Goal: Task Accomplishment & Management: Complete application form

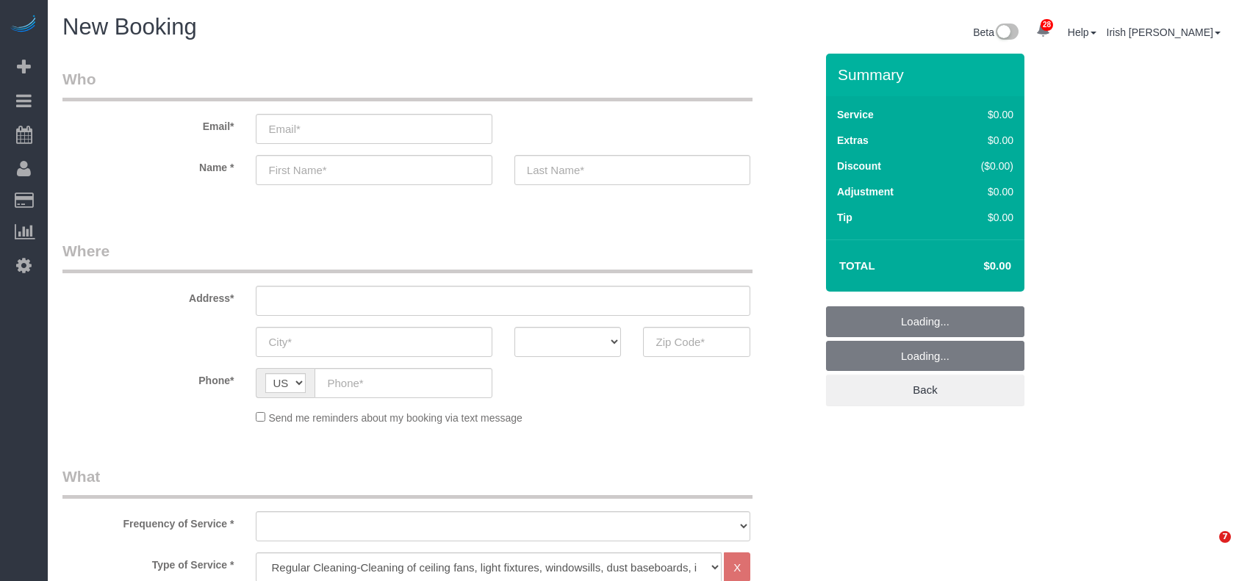
select select "3"
click at [304, 126] on input "email" at bounding box center [374, 129] width 236 height 30
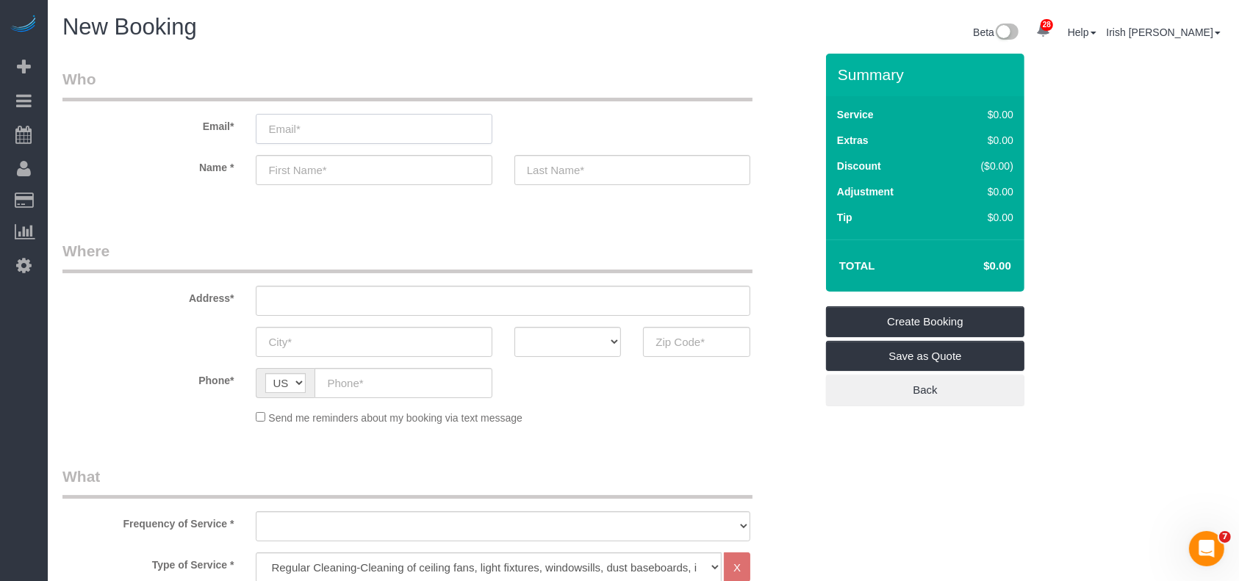
type input "l"
select select "object:7445"
type input "[PERSON_NAME]"
select select "object:7446"
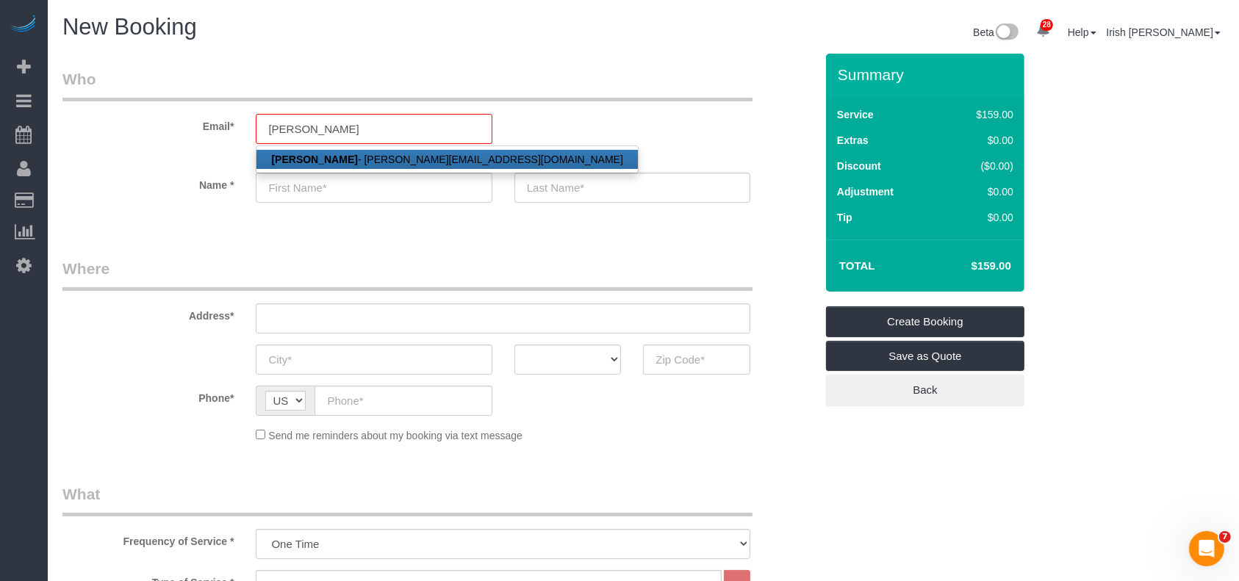
click at [301, 156] on strong "[PERSON_NAME]" at bounding box center [314, 160] width 86 height 12
type input "[PERSON_NAME][EMAIL_ADDRESS][DOMAIN_NAME]"
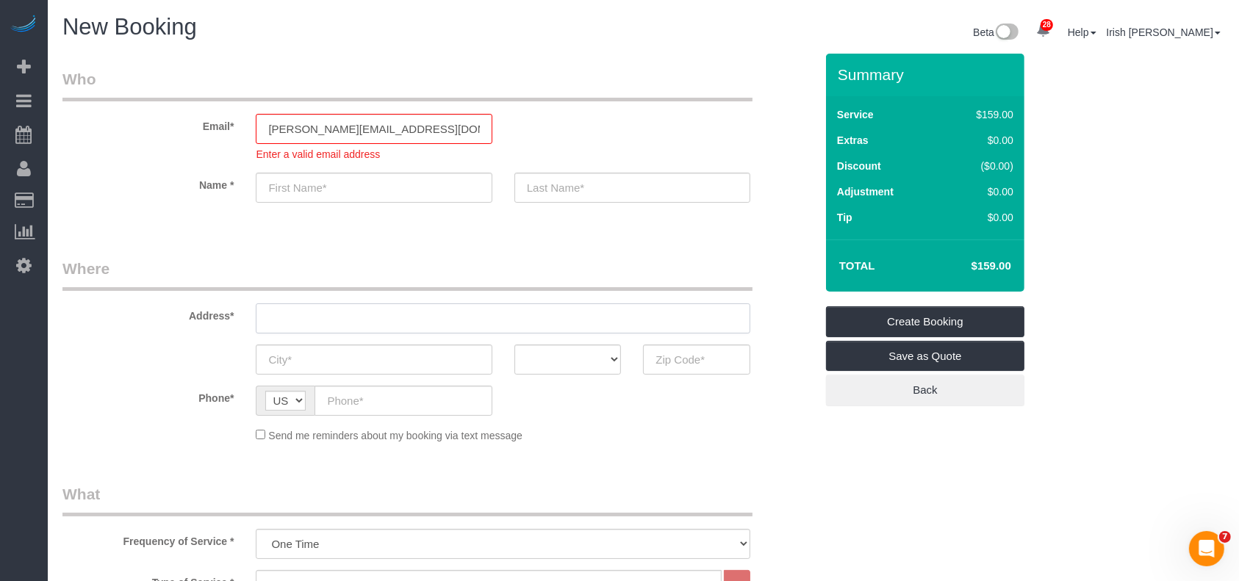
click at [406, 306] on input "text" at bounding box center [503, 318] width 494 height 30
click at [317, 320] on input "text" at bounding box center [503, 318] width 494 height 30
type input "[PERSON_NAME]"
type input "[PHONE_NUMBER]"
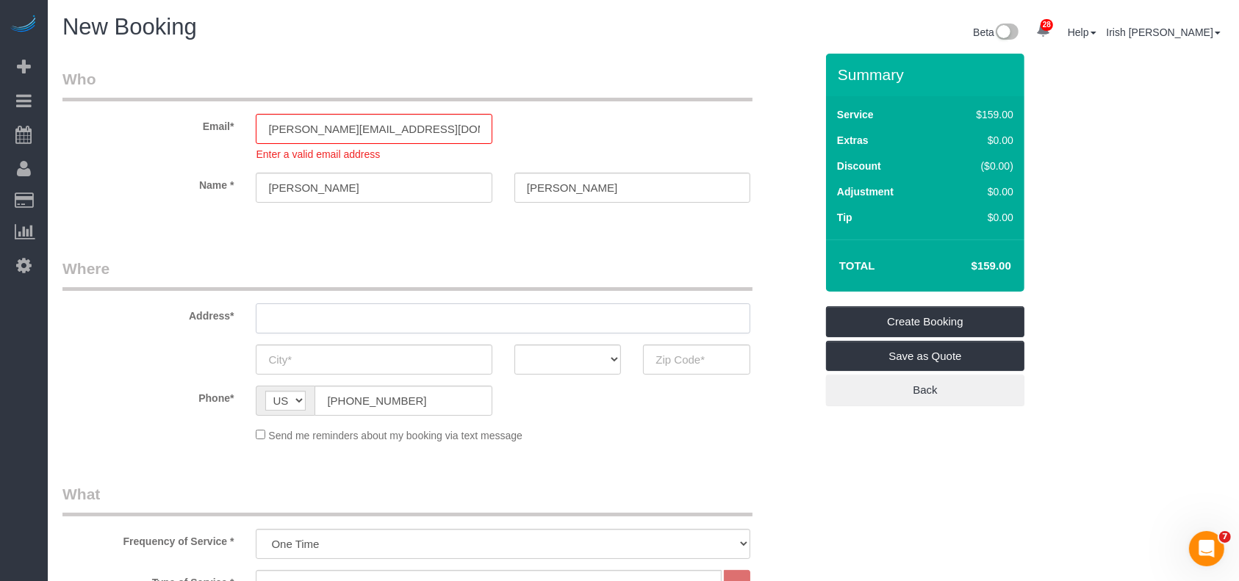
paste input "[STREET_ADDRESS][PERSON_NAME] View Map, Get Directions"
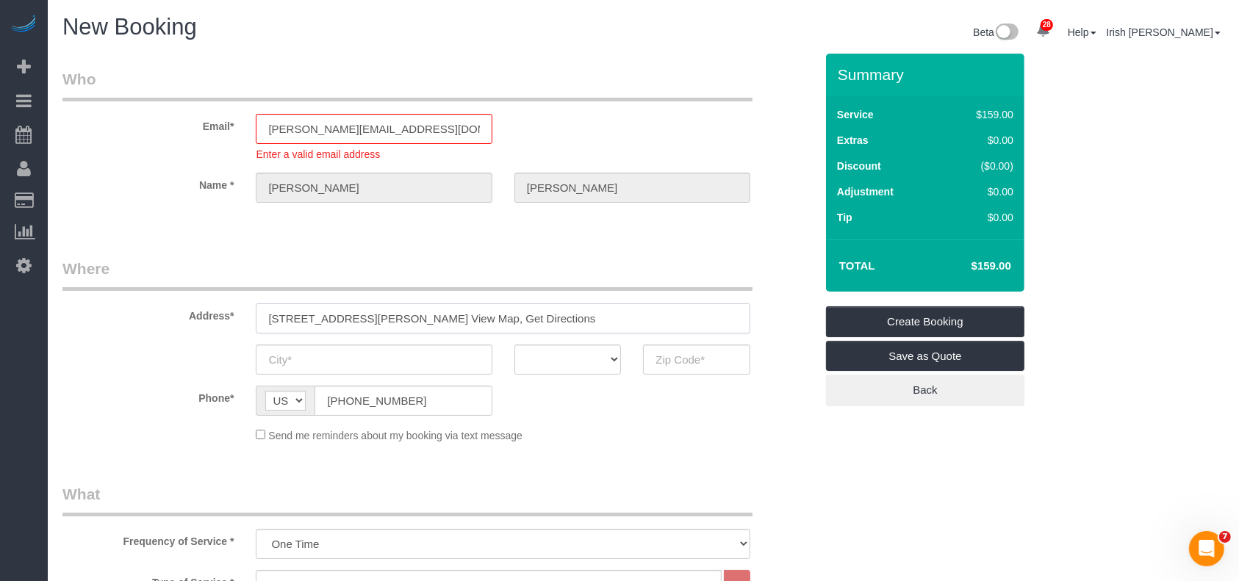
drag, startPoint x: 449, startPoint y: 318, endPoint x: 623, endPoint y: 316, distance: 174.1
click at [623, 316] on input "[STREET_ADDRESS][PERSON_NAME] View Map, Get Directions" at bounding box center [503, 318] width 494 height 30
type input "[STREET_ADDRESS][PERSON_NAME]"
type input "LEAGUE CITY"
select select "[GEOGRAPHIC_DATA]"
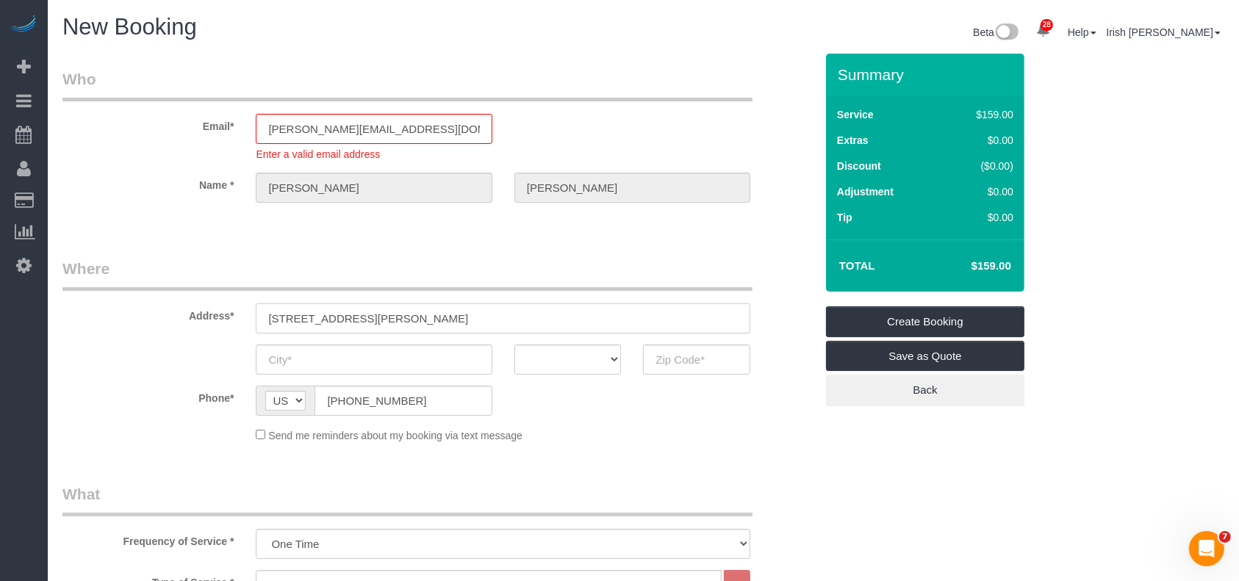
type input "77573"
drag, startPoint x: 222, startPoint y: 310, endPoint x: 129, endPoint y: 306, distance: 92.7
click at [129, 306] on div "Address* [STREET_ADDRESS][PERSON_NAME]" at bounding box center [438, 296] width 774 height 76
paste input "[STREET_ADDRESS][PERSON_NAME] View Map, Get Directions"
type input "[STREET_ADDRESS][PERSON_NAME] View Map, Get Directions"
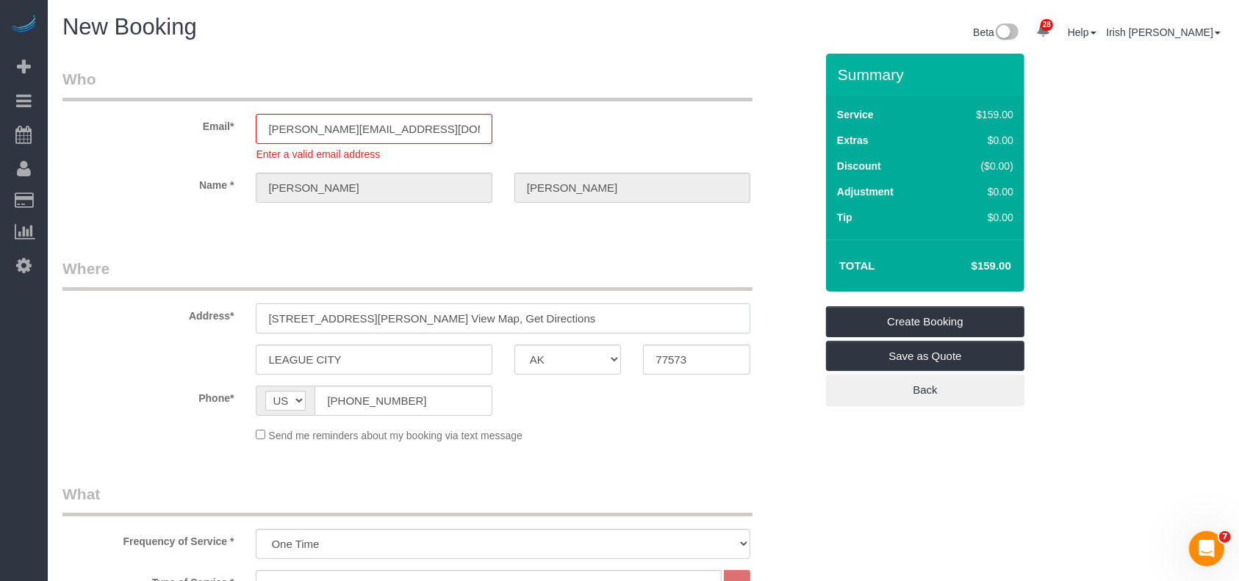
select select "string:fspay-ae9463b0-e6f0-4c18-919b-24382207aeee"
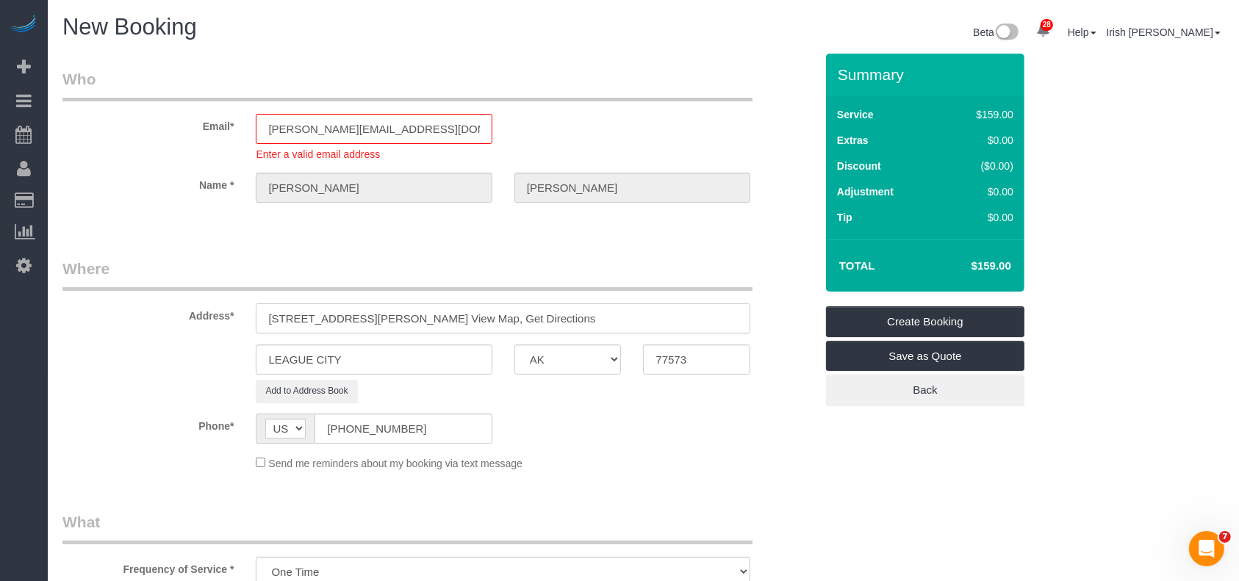
drag, startPoint x: 446, startPoint y: 314, endPoint x: 641, endPoint y: 303, distance: 195.8
click at [641, 303] on input "[STREET_ADDRESS][PERSON_NAME] View Map, Get Directions" at bounding box center [503, 318] width 494 height 30
click at [373, 316] on input "[STREET_ADDRESS][PERSON_NAME]" at bounding box center [503, 318] width 494 height 30
type input "[STREET_ADDRESS][PERSON_NAME]"
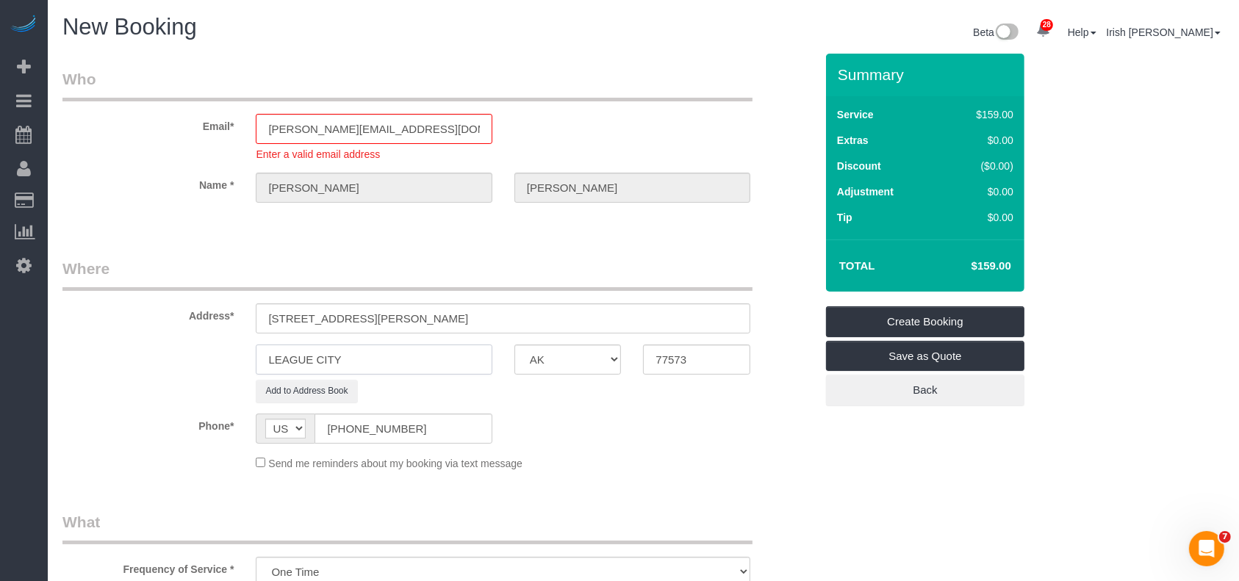
drag, startPoint x: 324, startPoint y: 356, endPoint x: 179, endPoint y: 354, distance: 144.7
click at [178, 355] on div "LEAGUE CITY AK AL AR AZ CA CO CT DC DE [GEOGRAPHIC_DATA] [GEOGRAPHIC_DATA] HI I…" at bounding box center [438, 360] width 774 height 30
paste input "[GEOGRAPHIC_DATA]"
type input "[GEOGRAPHIC_DATA]"
click at [419, 319] on input "[STREET_ADDRESS][PERSON_NAME]" at bounding box center [503, 318] width 494 height 30
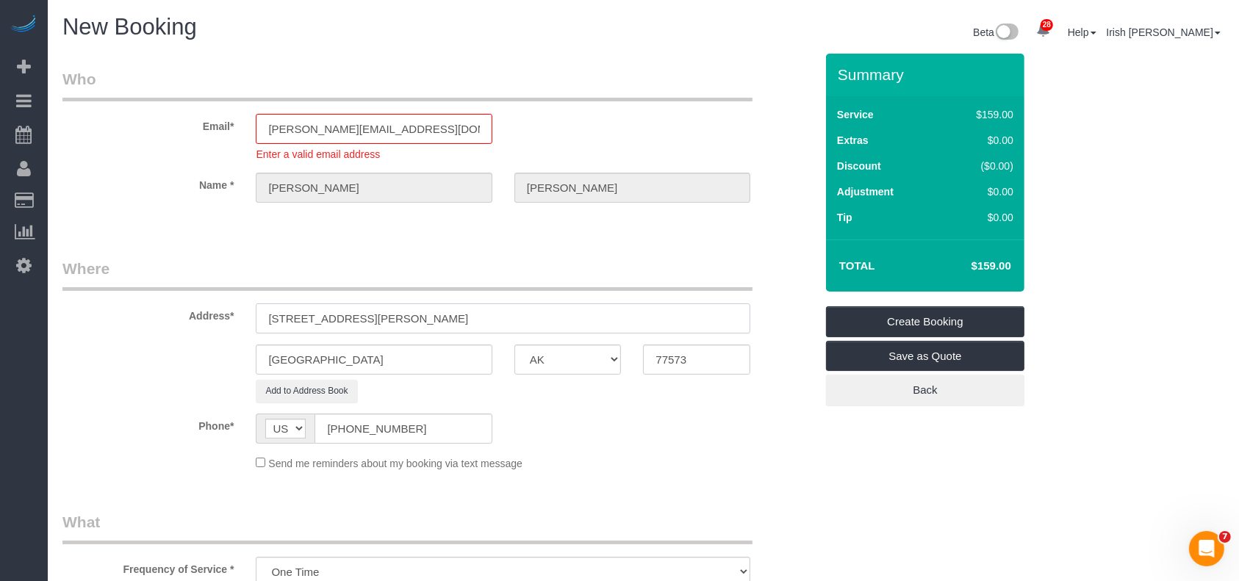
drag, startPoint x: 419, startPoint y: 319, endPoint x: 455, endPoint y: 326, distance: 37.5
click at [419, 319] on input "[STREET_ADDRESS][PERSON_NAME]" at bounding box center [503, 318] width 494 height 30
drag, startPoint x: 697, startPoint y: 353, endPoint x: 615, endPoint y: 356, distance: 82.4
click at [615, 356] on div "[GEOGRAPHIC_DATA] AK AL AR AZ CA CO CT DC DE [GEOGRAPHIC_DATA] [GEOGRAPHIC_DATA…" at bounding box center [438, 360] width 774 height 30
paste input "062"
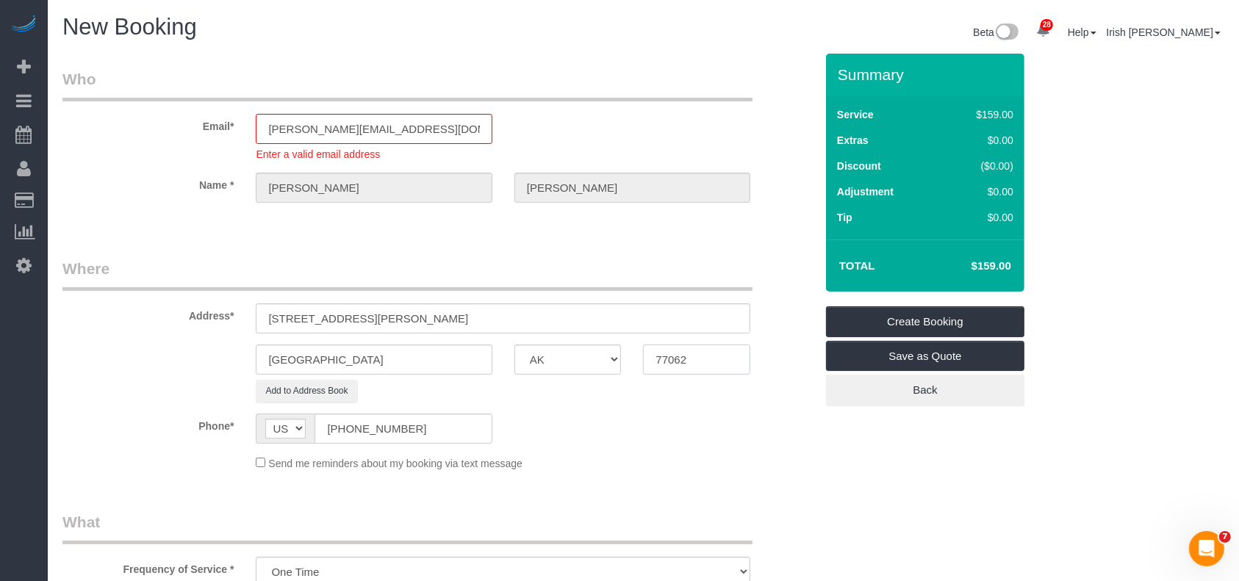
type input "77062"
drag, startPoint x: 532, startPoint y: 319, endPoint x: 354, endPoint y: 315, distance: 177.8
click at [354, 315] on input "[STREET_ADDRESS][PERSON_NAME]" at bounding box center [503, 318] width 494 height 30
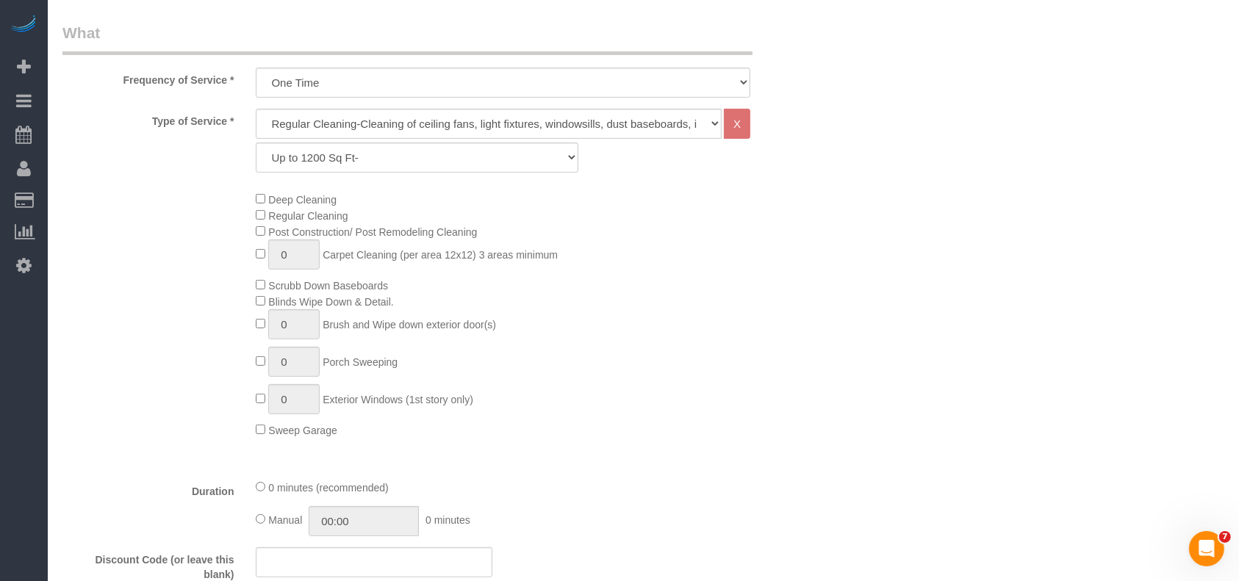
type input "[STREET_ADDRESS][PERSON_NAME]"
drag, startPoint x: 356, startPoint y: 152, endPoint x: 349, endPoint y: 160, distance: 10.4
click at [356, 152] on select "Up to 1200 Sq Ft- [DATE]-[DATE] Sq Ft [DATE]-[DATE] Sq Ft [DATE]-[DATE] Sq Ft […" at bounding box center [417, 158] width 322 height 30
select select "62"
click at [256, 143] on select "Up to 1200 Sq Ft- [DATE]-[DATE] Sq Ft [DATE]-[DATE] Sq Ft [DATE]-[DATE] Sq Ft […" at bounding box center [417, 158] width 322 height 30
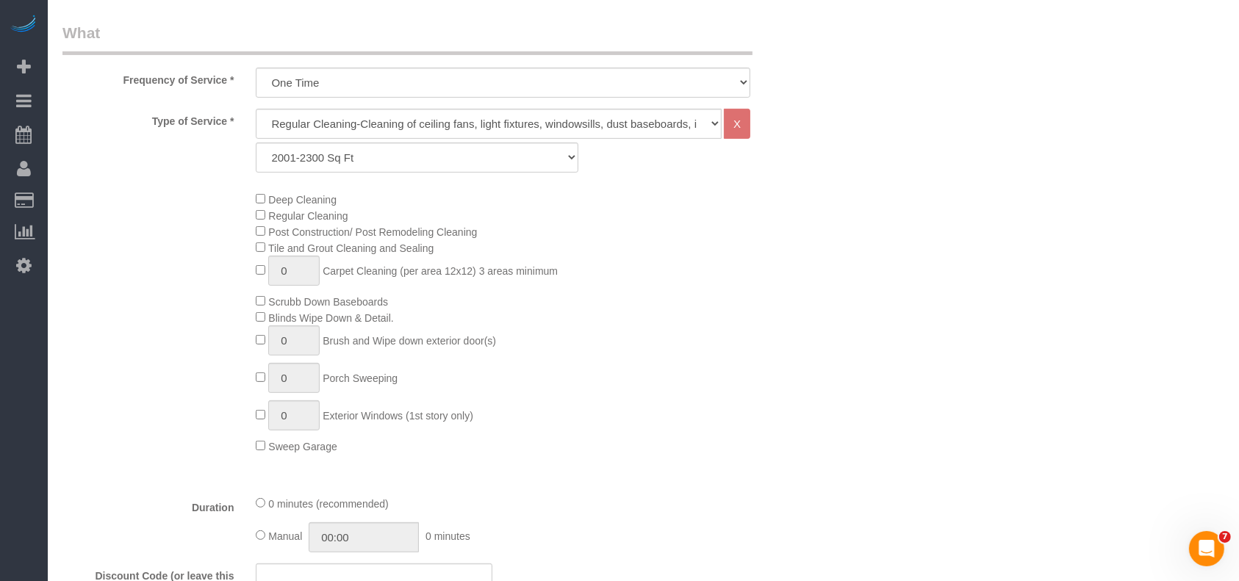
click at [76, 381] on div "Deep Cleaning Regular Cleaning Post Construction/ Post Remodeling Cleaning Tile…" at bounding box center [438, 322] width 774 height 263
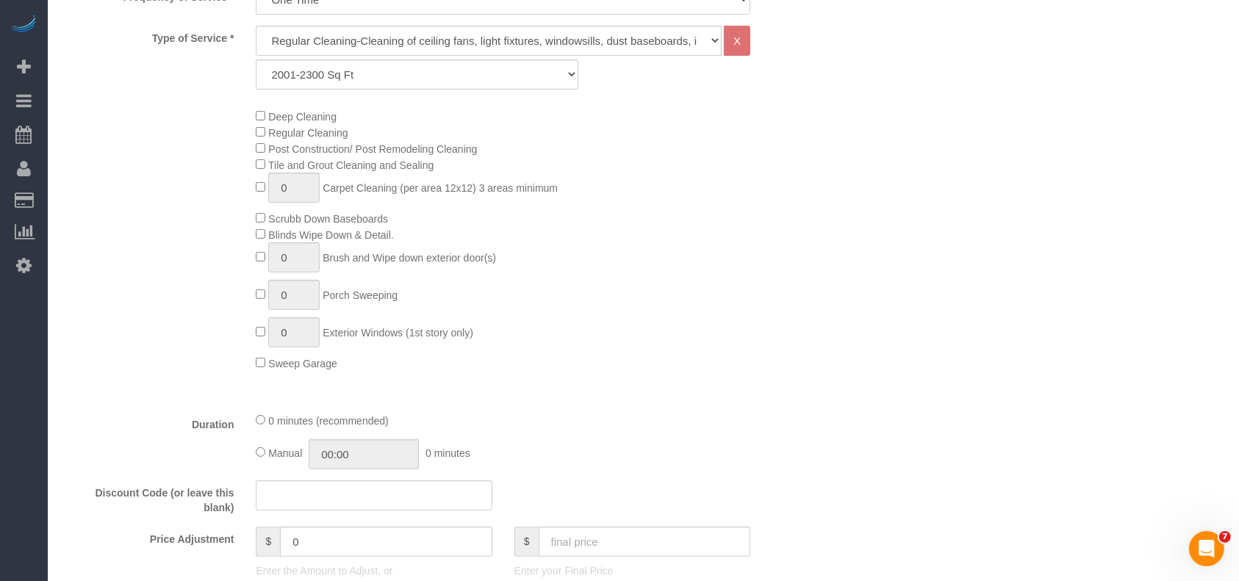
scroll to position [979, 0]
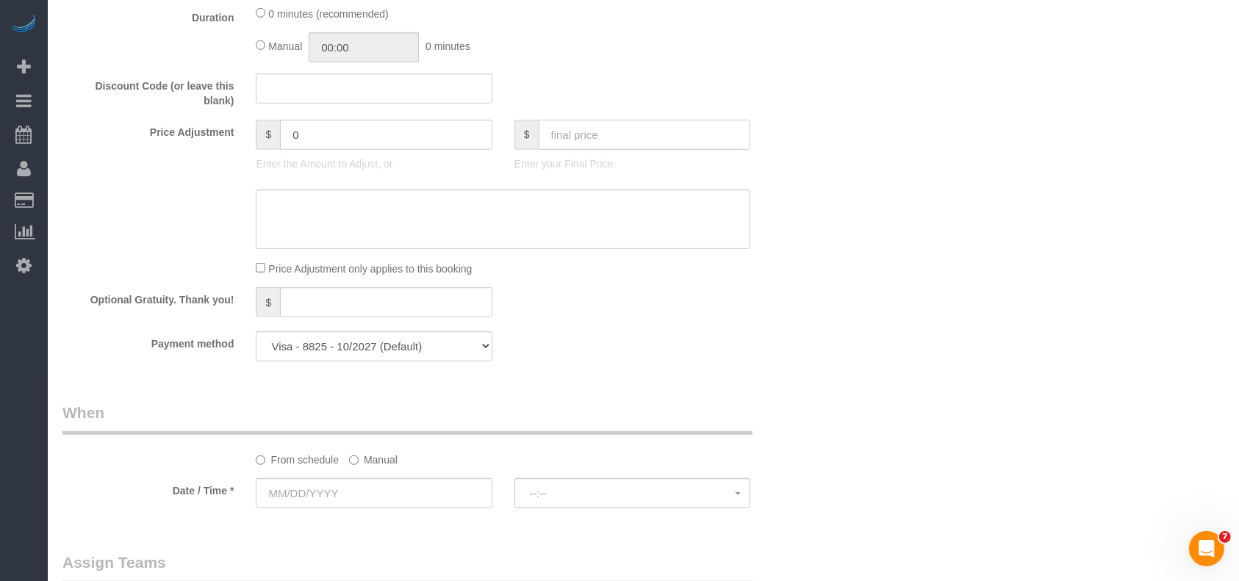
click at [609, 142] on input "text" at bounding box center [644, 135] width 212 height 30
paste input "6"
drag, startPoint x: 588, startPoint y: 130, endPoint x: 511, endPoint y: 160, distance: 82.8
click at [495, 137] on div "Price Adjustment $ 0 Enter the Amount to Adjust, or $ 263 Enter your Final Price" at bounding box center [438, 149] width 774 height 59
type input "263"
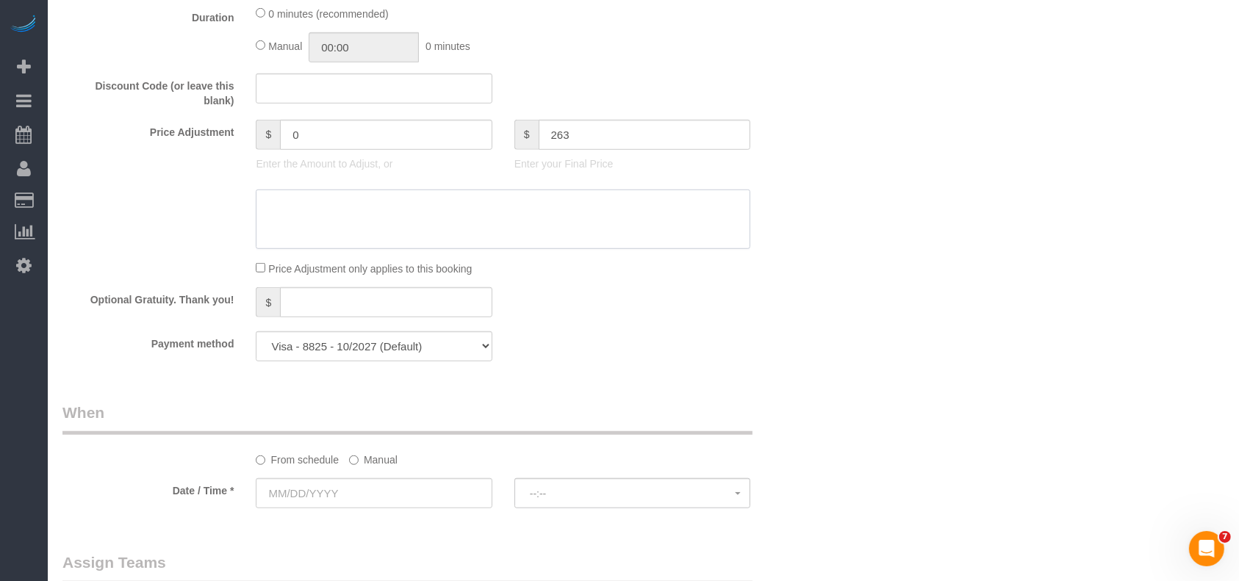
click at [511, 224] on textarea at bounding box center [503, 220] width 494 height 60
paste textarea "263"
type textarea "263 regu"
type input "24"
click at [247, 216] on div at bounding box center [503, 220] width 516 height 60
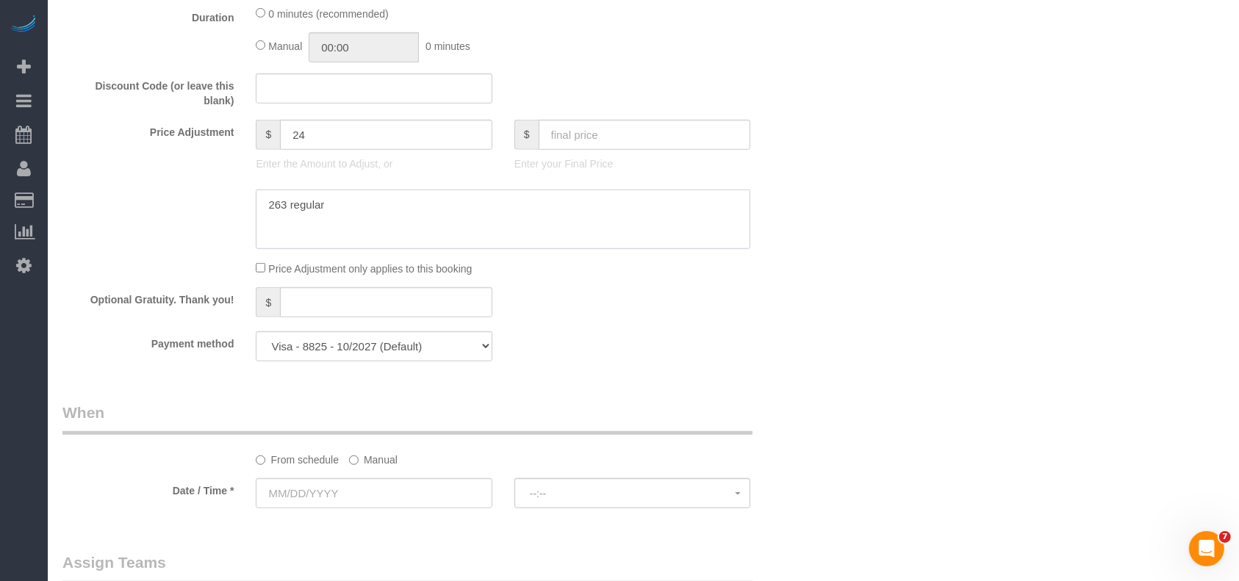
click at [264, 209] on textarea at bounding box center [503, 220] width 494 height 60
type textarea "$263 regular"
click at [357, 354] on select "Visa - 8825 - 10/2027 Visa - 8825 - 10/2027 (Default) Add Credit Card ─────────…" at bounding box center [374, 346] width 236 height 30
select select "string:check"
click at [256, 336] on select "Visa - 8825 - 10/2027 Visa - 8825 - 10/2027 (Default) Add Credit Card ─────────…" at bounding box center [374, 346] width 236 height 30
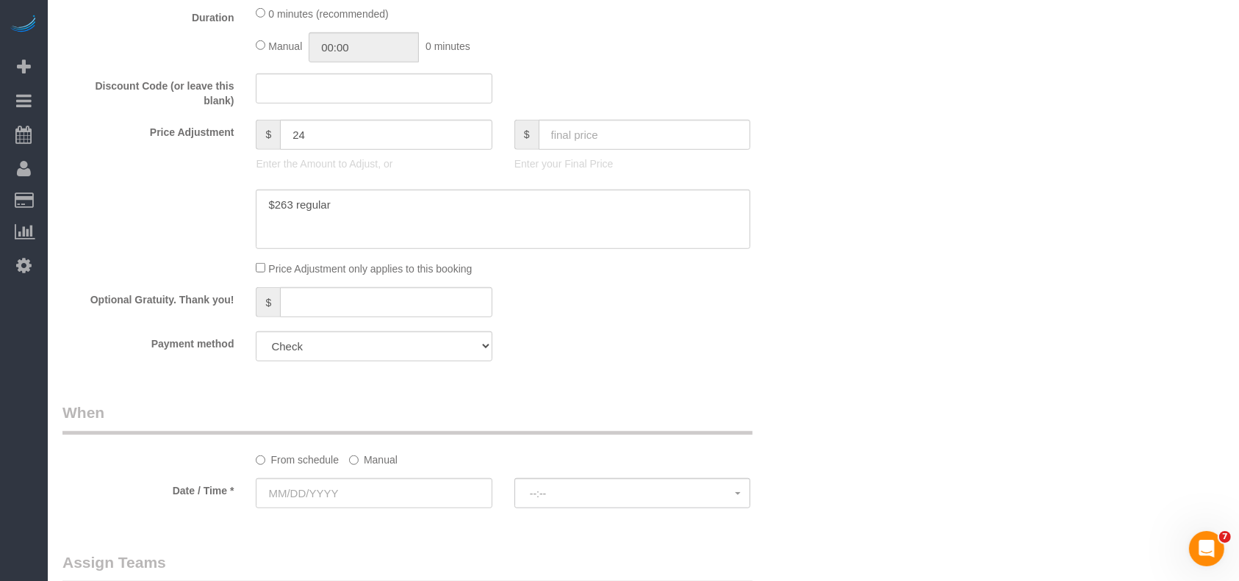
click at [369, 461] on label "Manual" at bounding box center [373, 457] width 48 height 20
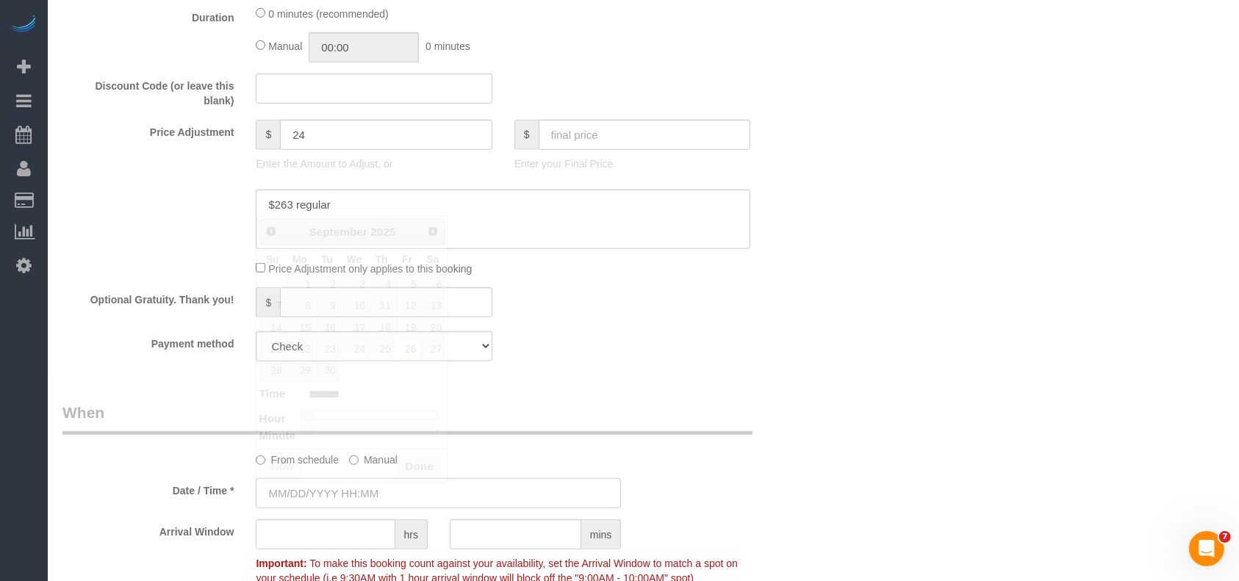
click at [334, 489] on input "text" at bounding box center [438, 493] width 365 height 30
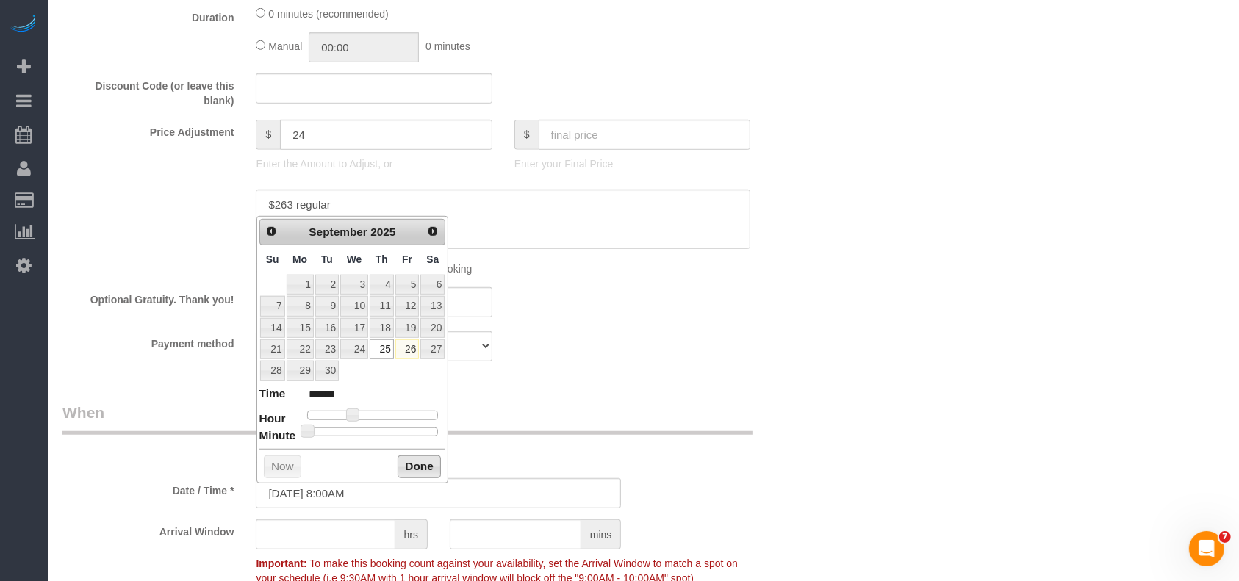
click at [424, 467] on button "Done" at bounding box center [418, 467] width 43 height 24
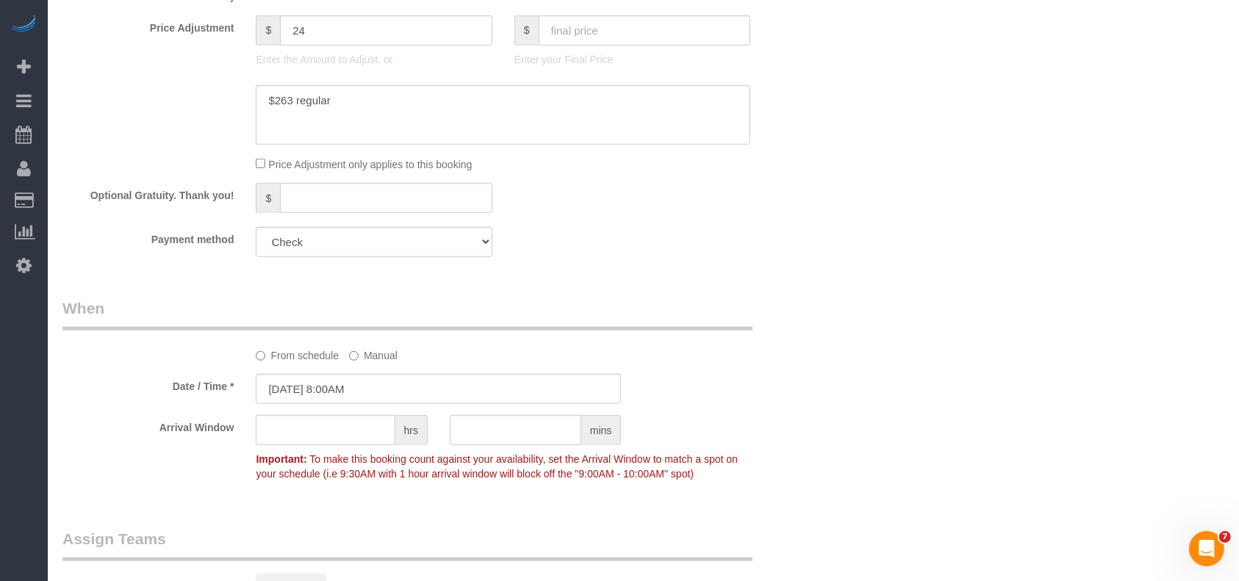
scroll to position [1273, 0]
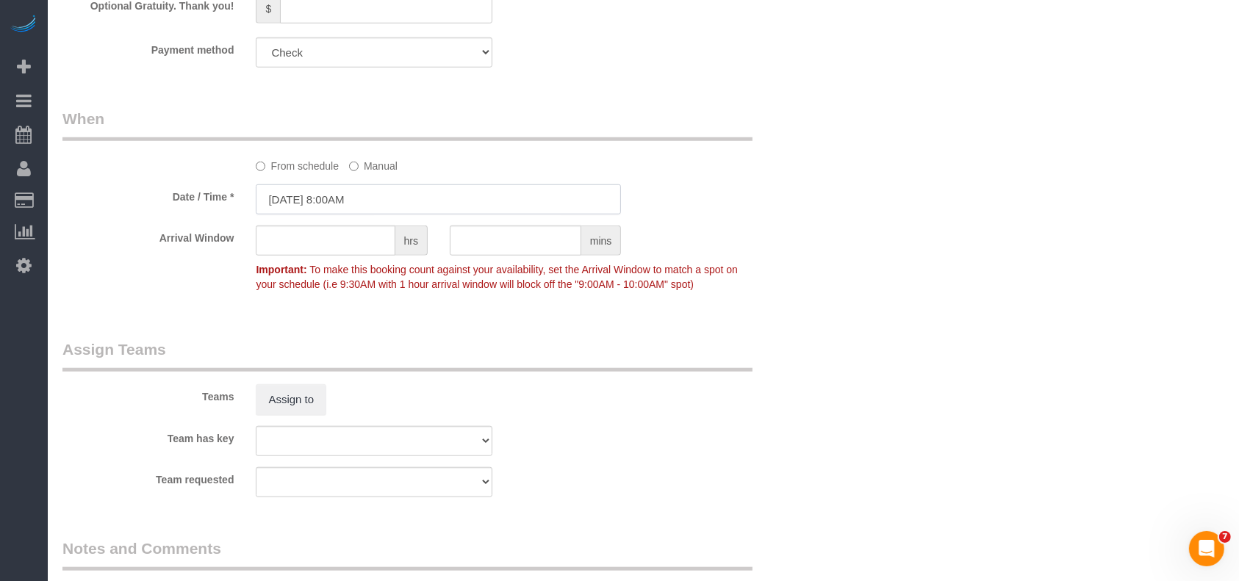
click at [372, 198] on input "[DATE] 8:00AM" at bounding box center [438, 199] width 365 height 30
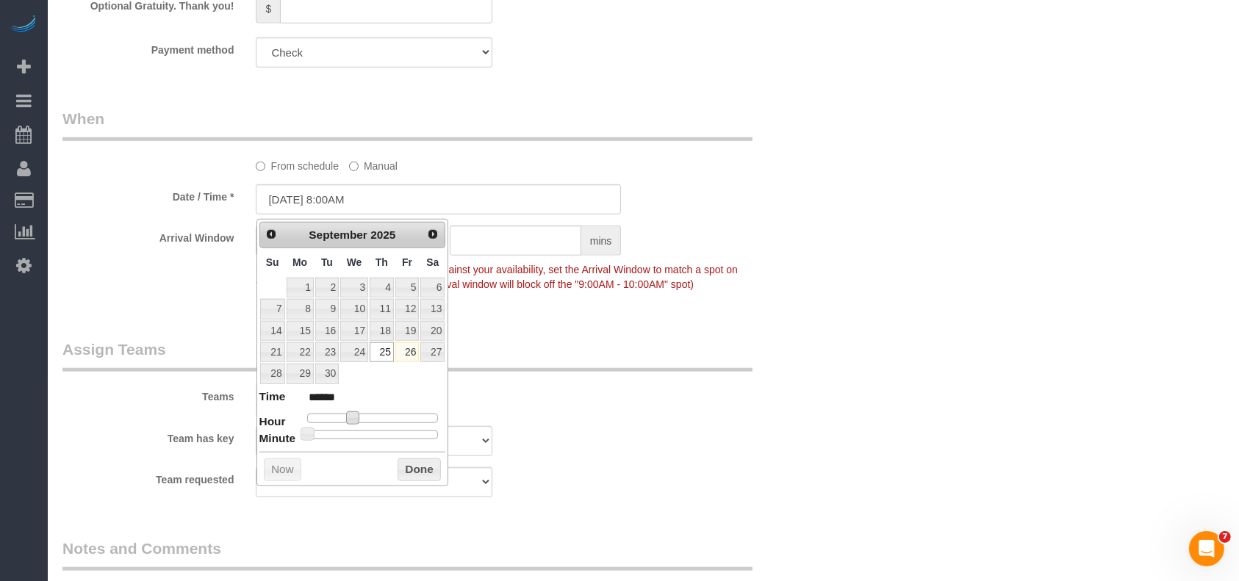
type input "[DATE] 9:00AM"
type input "******"
type input "[DATE] 10:00AM"
type input "*******"
type input "[DATE] 11:00AM"
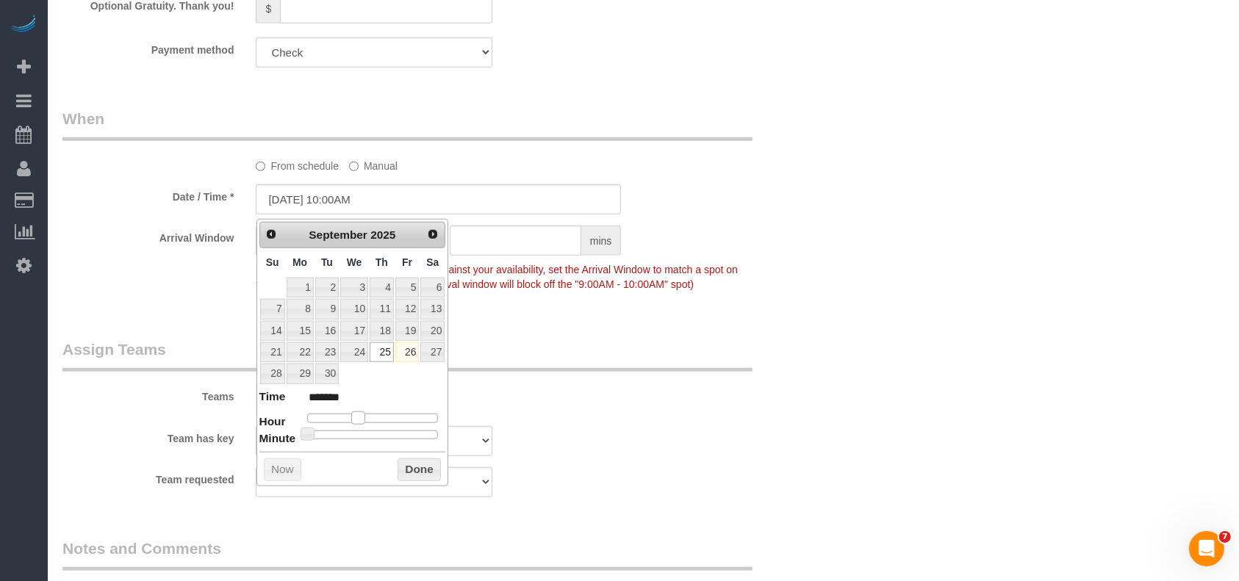
type input "*******"
type input "[DATE] 12:00PM"
type input "*******"
type input "[DATE] 1:00PM"
type input "******"
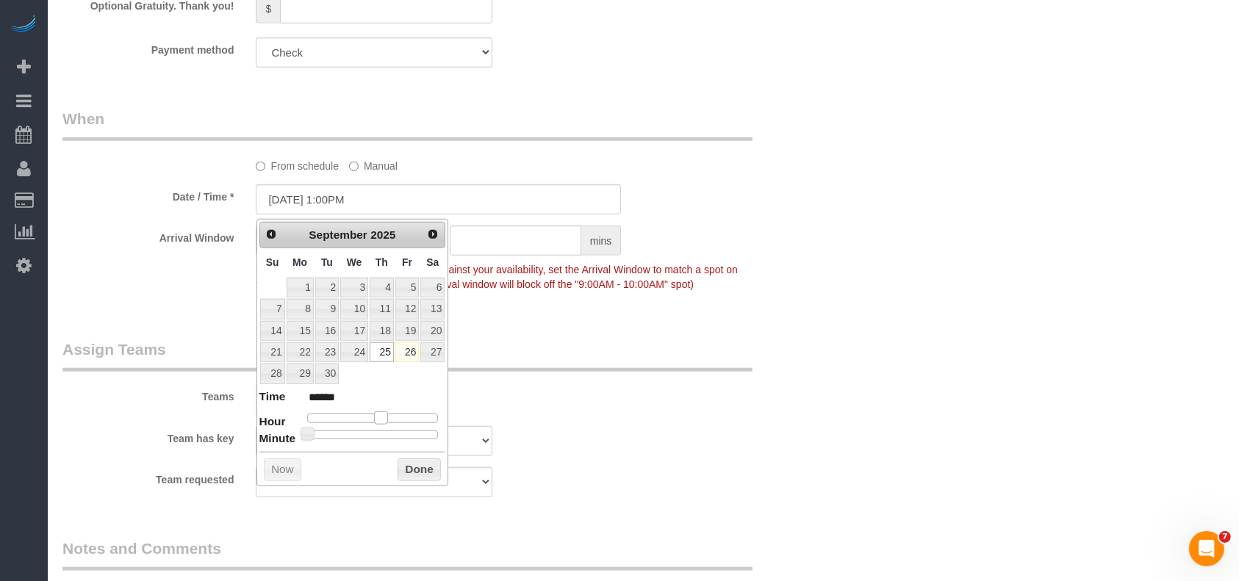
type input "[DATE] 2:00PM"
type input "******"
type input "[DATE] 3:00PM"
type input "******"
drag, startPoint x: 353, startPoint y: 420, endPoint x: 394, endPoint y: 414, distance: 40.8
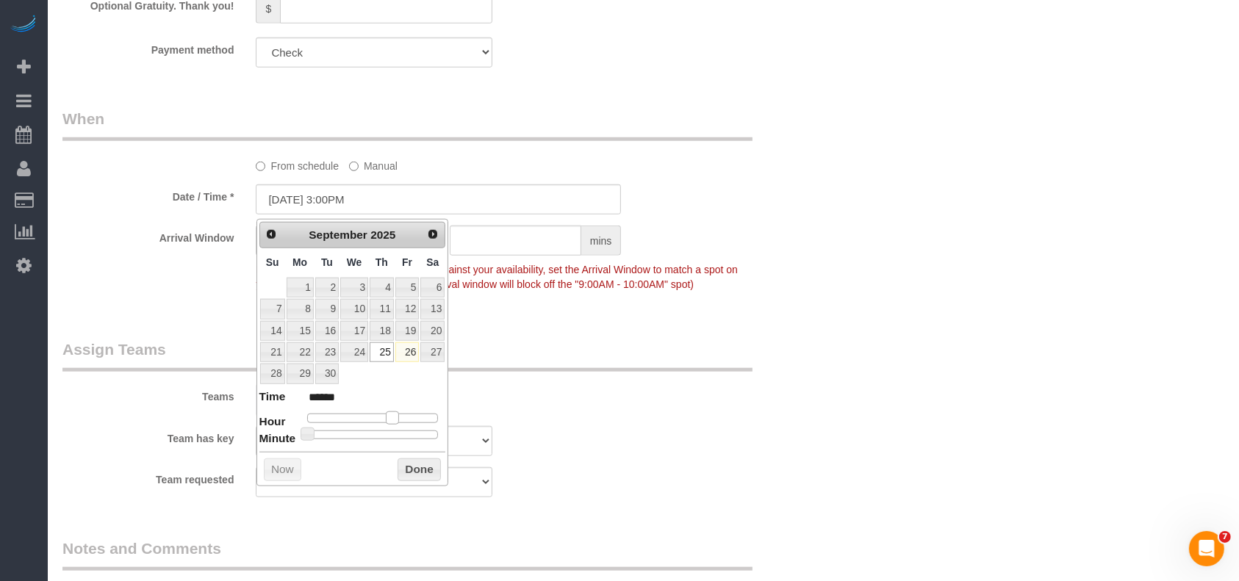
click at [394, 414] on span at bounding box center [392, 417] width 13 height 13
click at [551, 444] on div "Team has key Test team" at bounding box center [438, 441] width 774 height 30
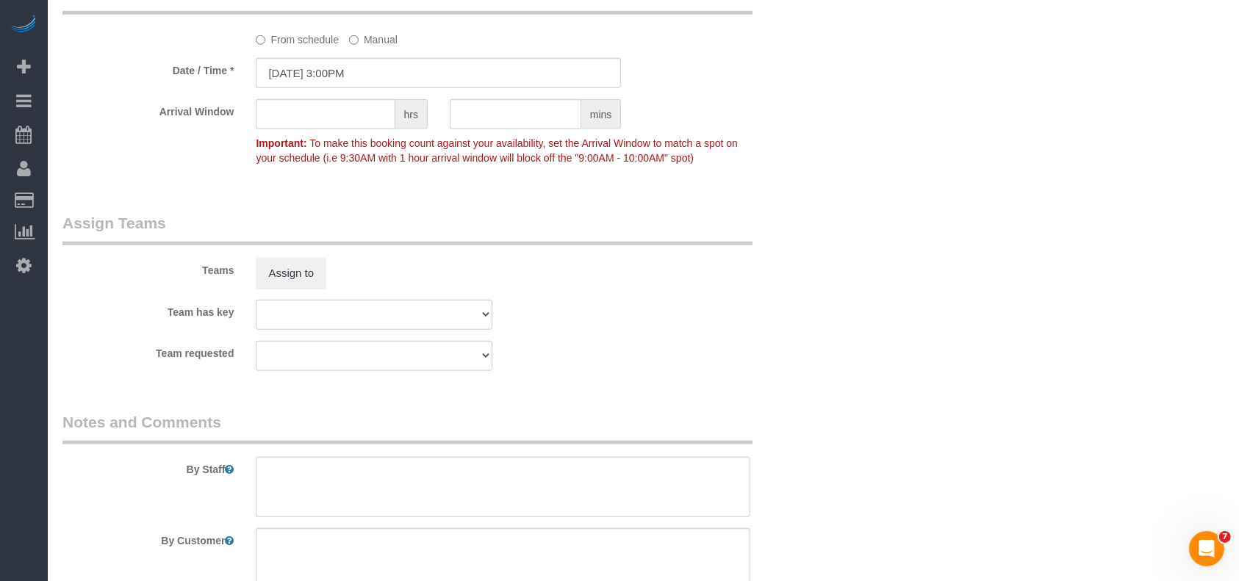
scroll to position [1532, 0]
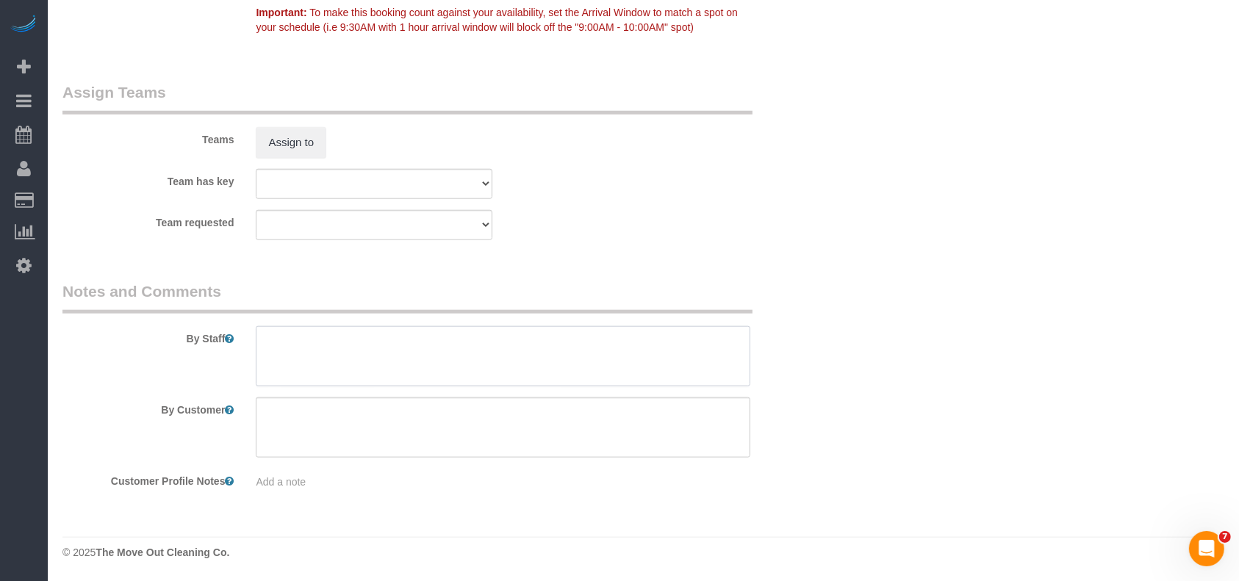
click at [335, 364] on textarea at bounding box center [503, 356] width 494 height 60
paste textarea "! Lockbox code is 8200."
drag, startPoint x: 275, startPoint y: 341, endPoint x: 238, endPoint y: 341, distance: 36.7
click at [238, 341] on div "By Staff" at bounding box center [438, 334] width 774 height 106
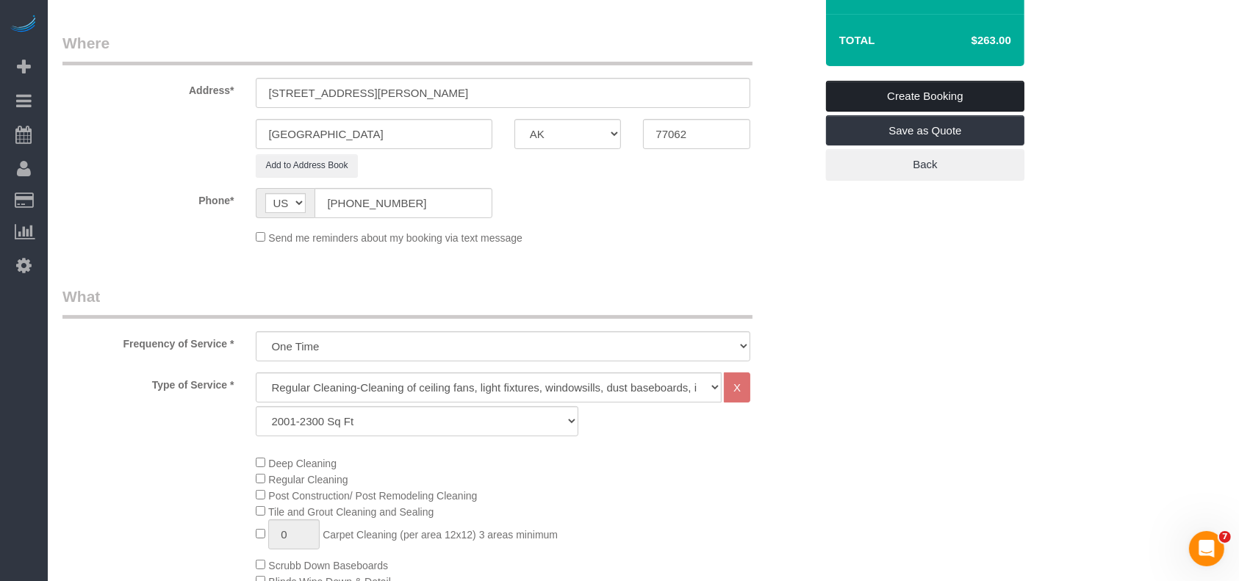
scroll to position [0, 0]
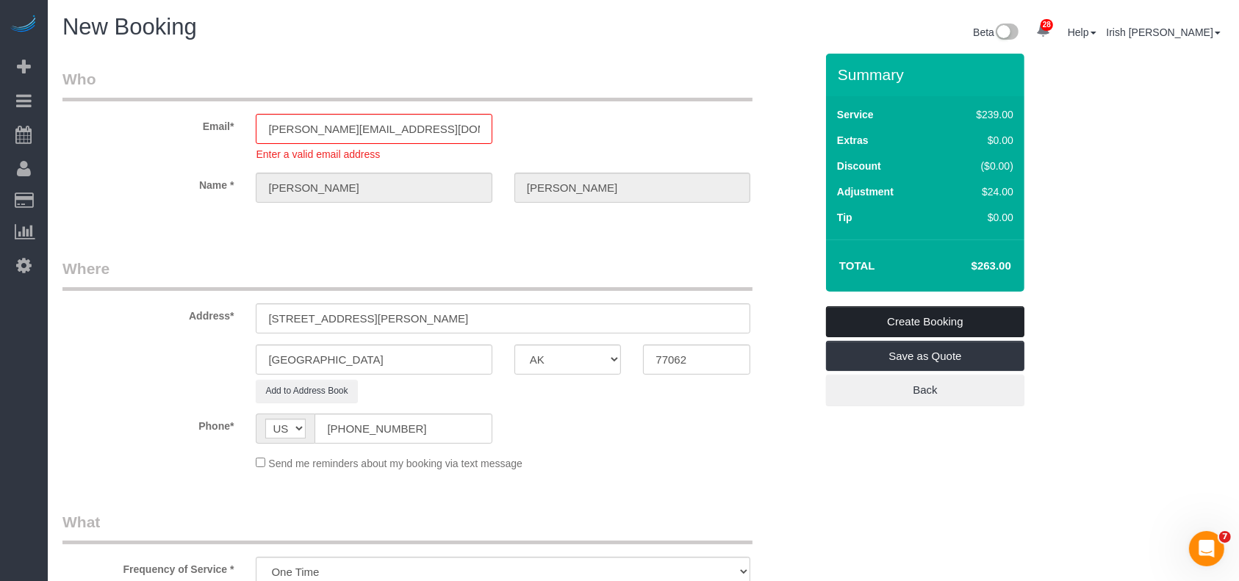
type textarea "Lockbox code is 8200."
click at [943, 318] on link "Create Booking" at bounding box center [925, 321] width 198 height 31
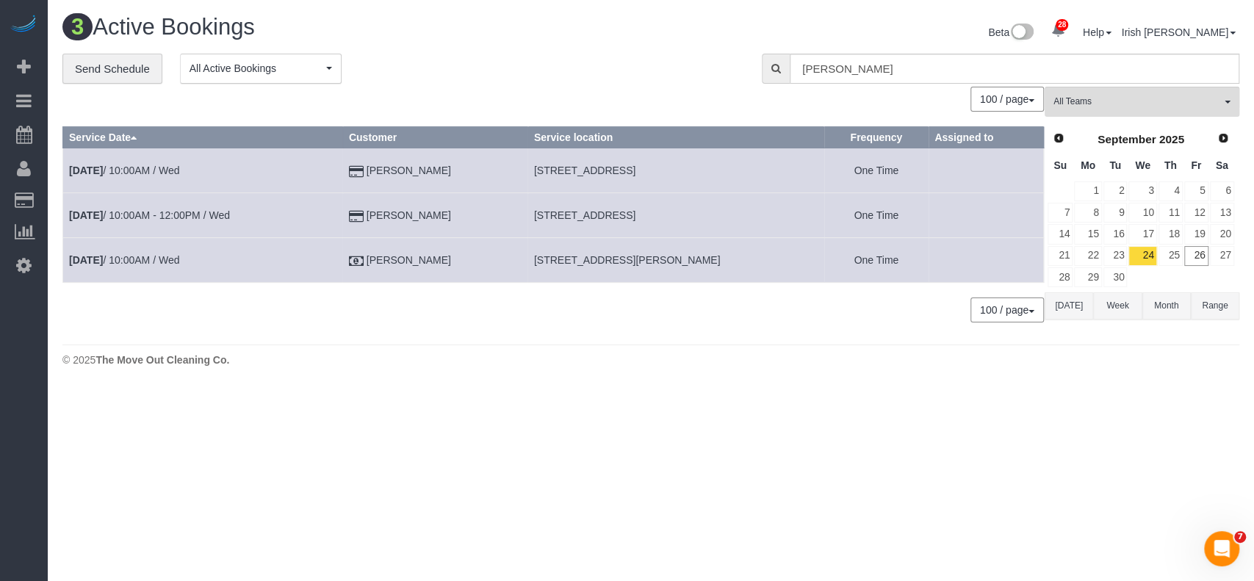
click at [1063, 306] on button "[DATE]" at bounding box center [1069, 305] width 48 height 27
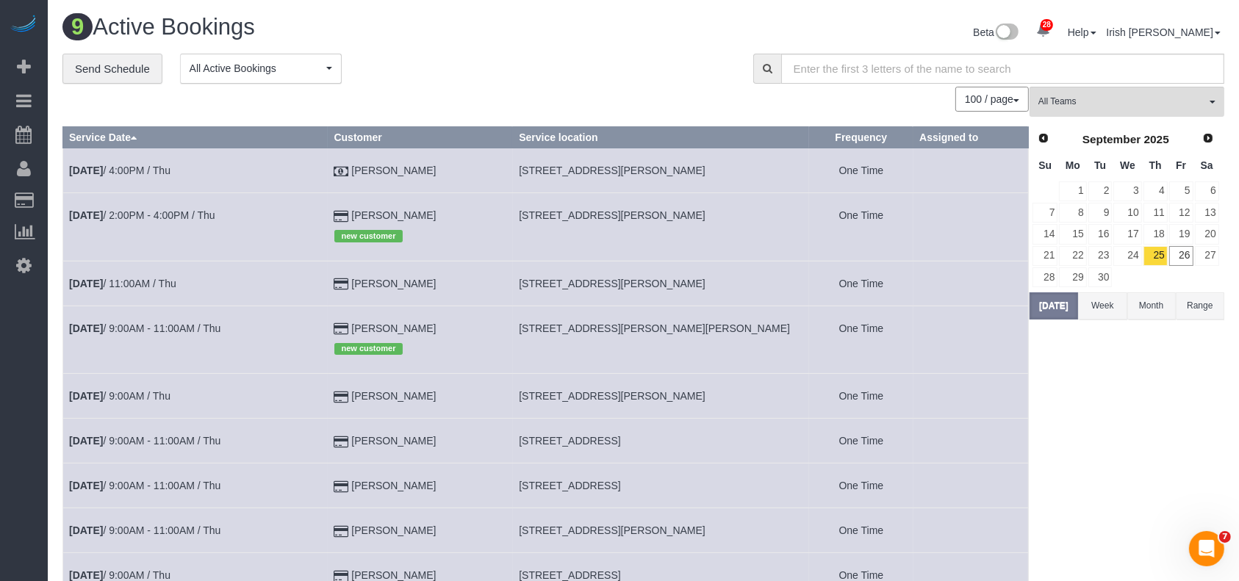
drag, startPoint x: 447, startPoint y: 391, endPoint x: 360, endPoint y: 396, distance: 86.8
click at [360, 396] on td "[PERSON_NAME]" at bounding box center [420, 396] width 185 height 45
copy td "[PERSON_NAME]"
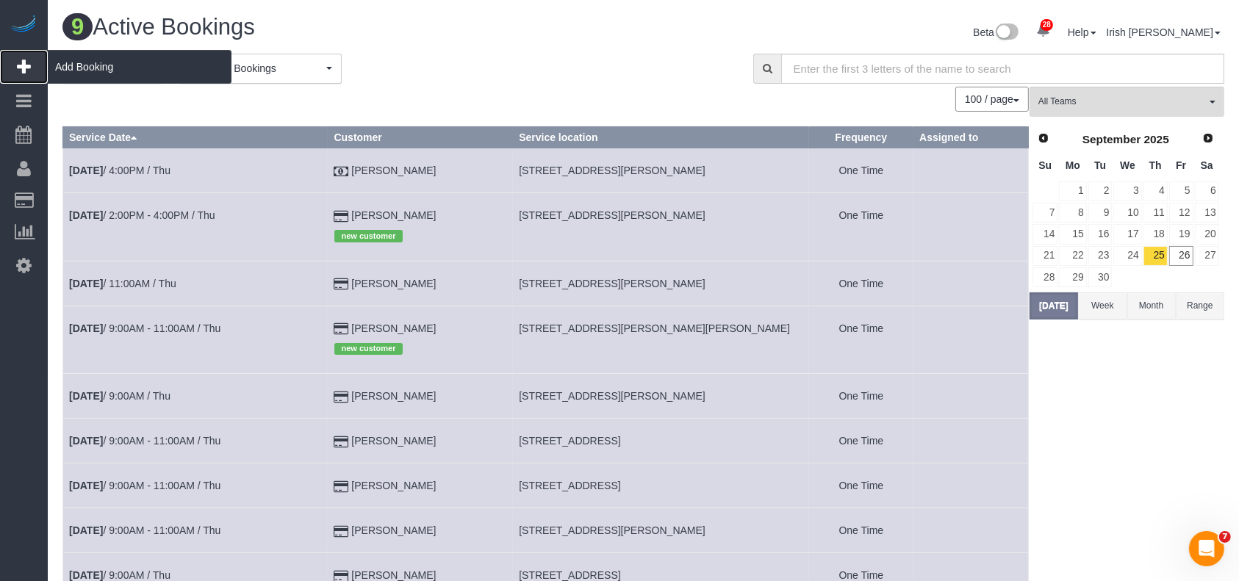
click at [69, 57] on span "Add Booking" at bounding box center [140, 67] width 184 height 34
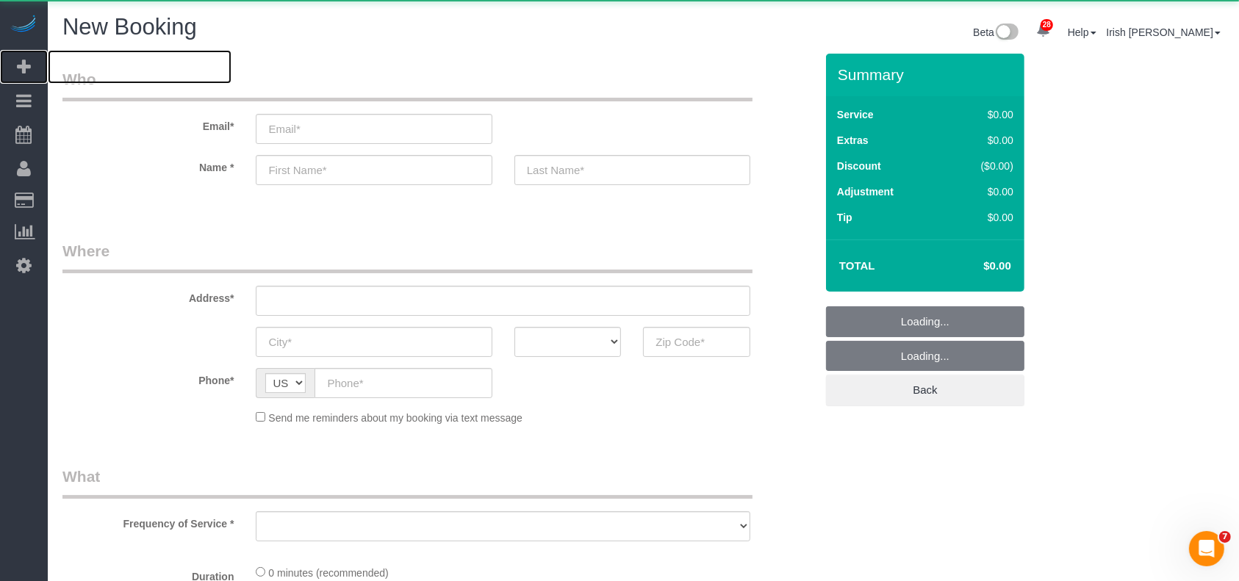
select select "object:8038"
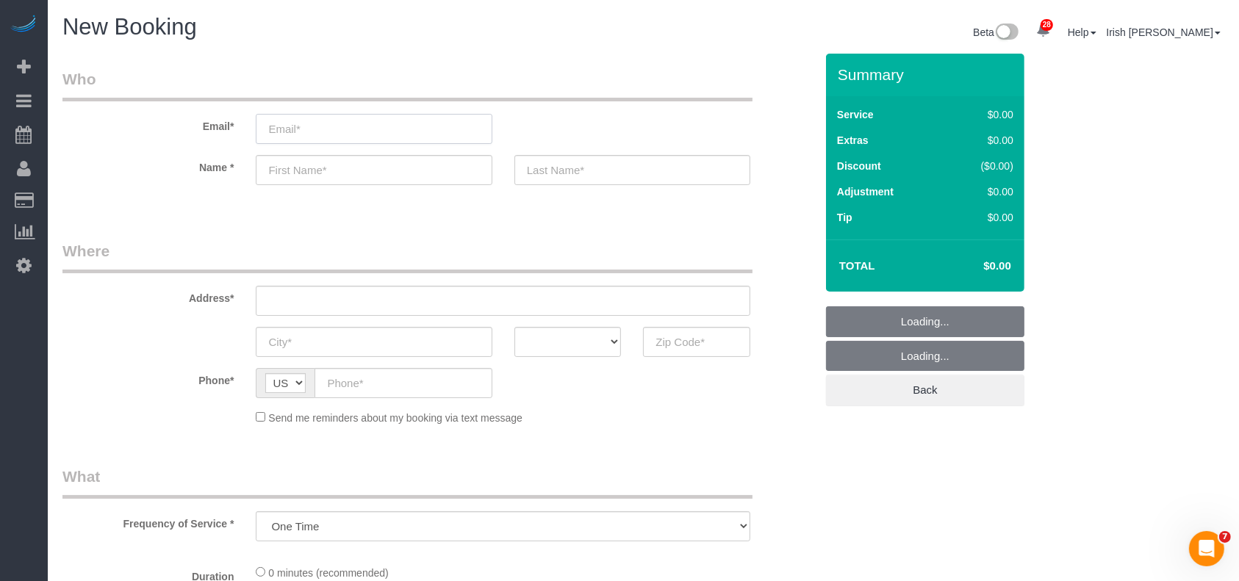
click at [404, 132] on input "email" at bounding box center [374, 129] width 236 height 30
select select "3"
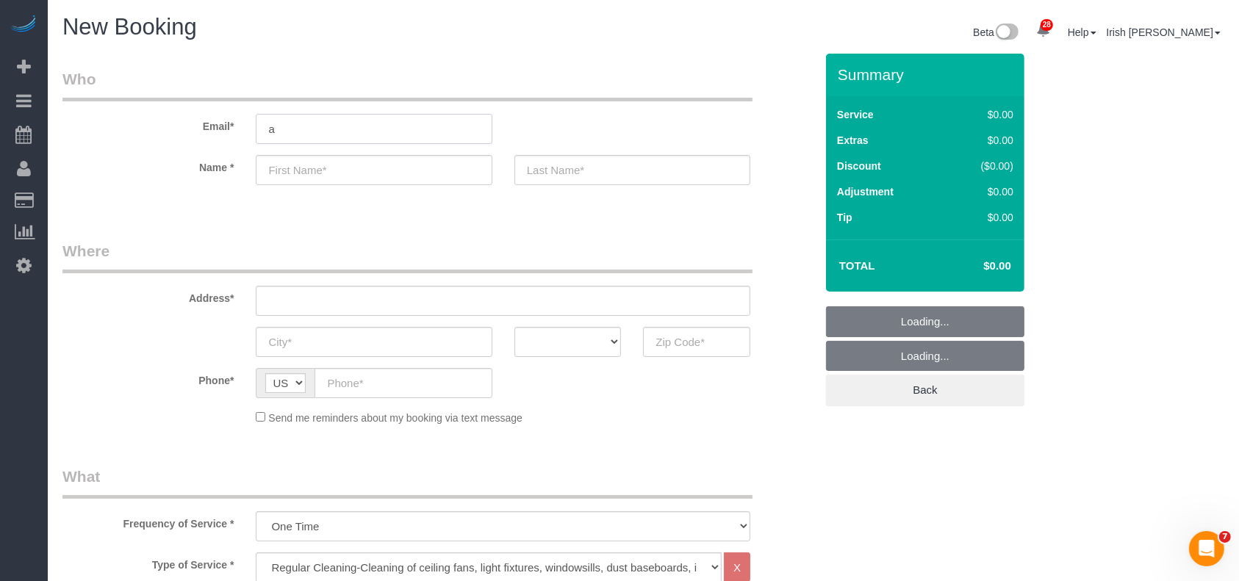
type input "ab"
select select "object:8108"
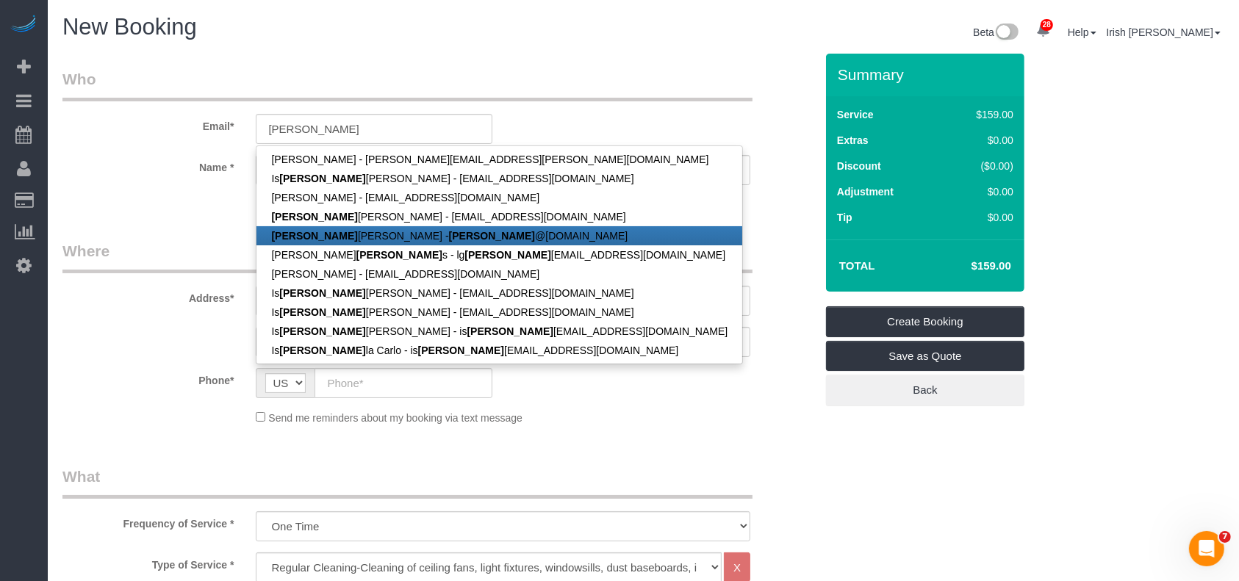
click at [449, 232] on strong "[PERSON_NAME]" at bounding box center [492, 236] width 86 height 12
type input "[PERSON_NAME][EMAIL_ADDRESS][DOMAIN_NAME]"
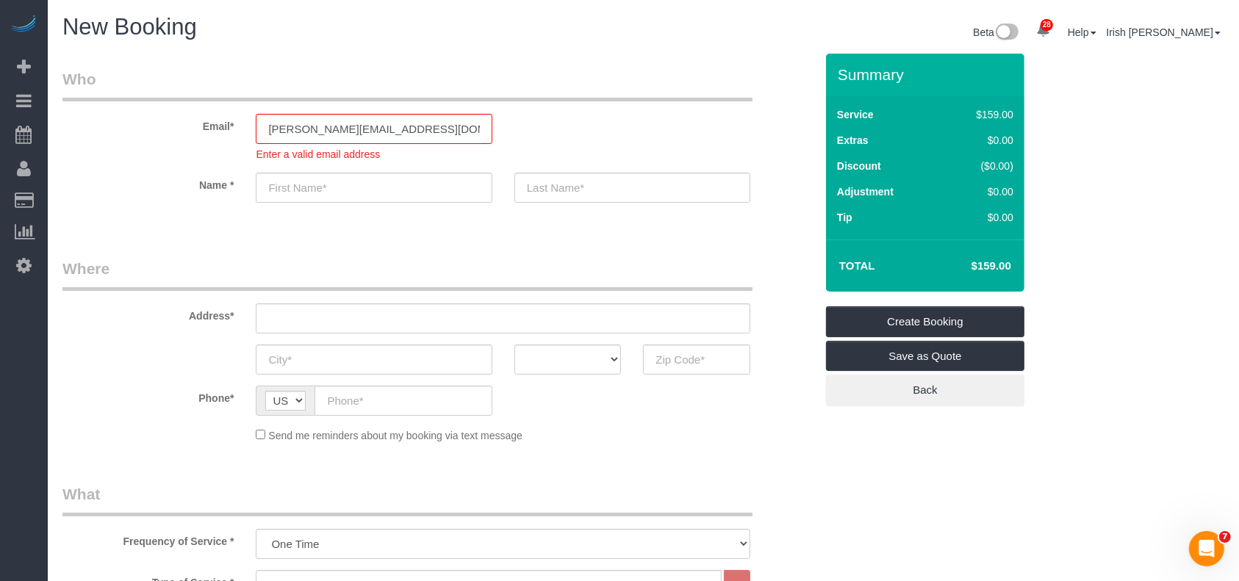
type input "[PERSON_NAME]"
type input "[PHONE_NUMBER]"
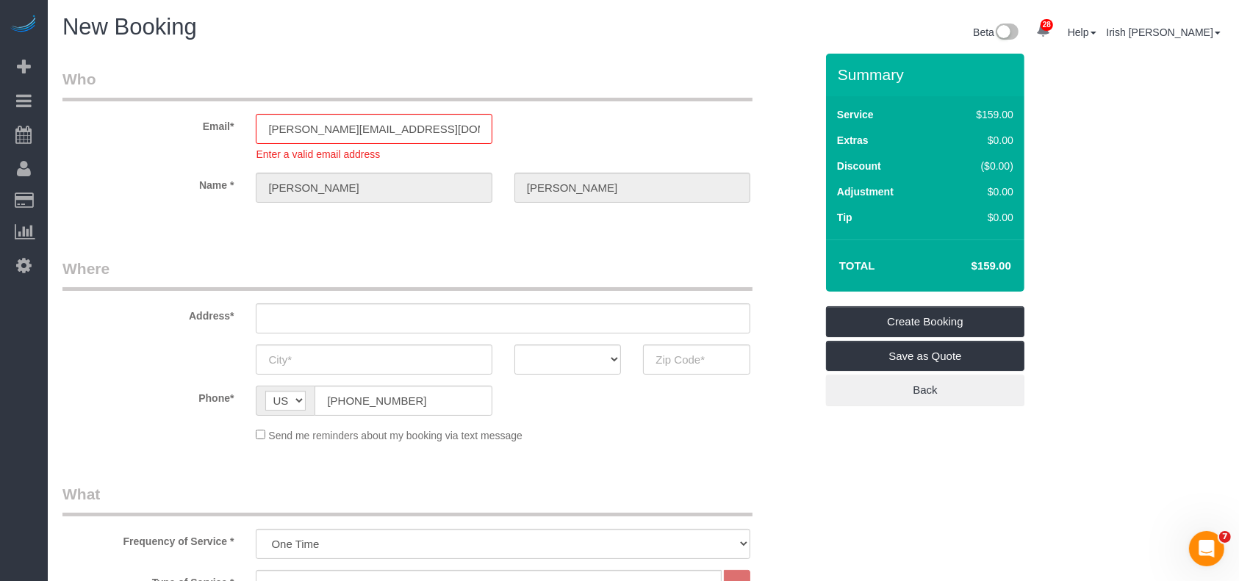
select select "string:fspay-5f9d37c2-99f9-42c9-a91e-ba06f310703a"
type input "8143 Villandry ln"
type input "Humble"
select select "[GEOGRAPHIC_DATA]"
type input "77338"
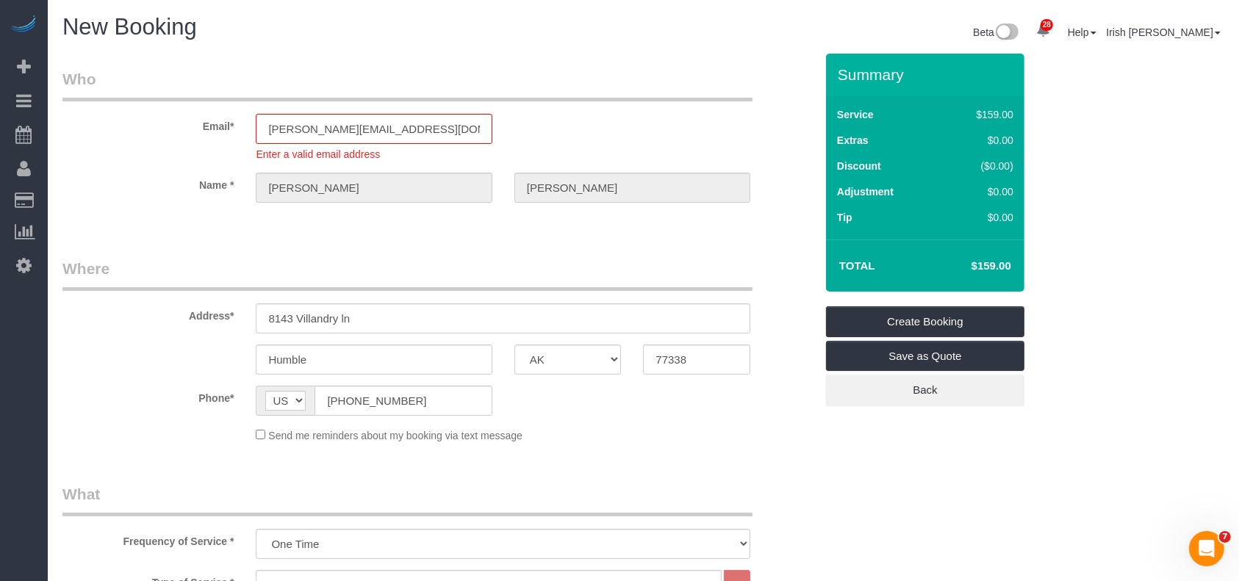
click at [624, 22] on h1 "New Booking" at bounding box center [347, 27] width 570 height 25
